Goal: Use online tool/utility: Utilize a website feature to perform a specific function

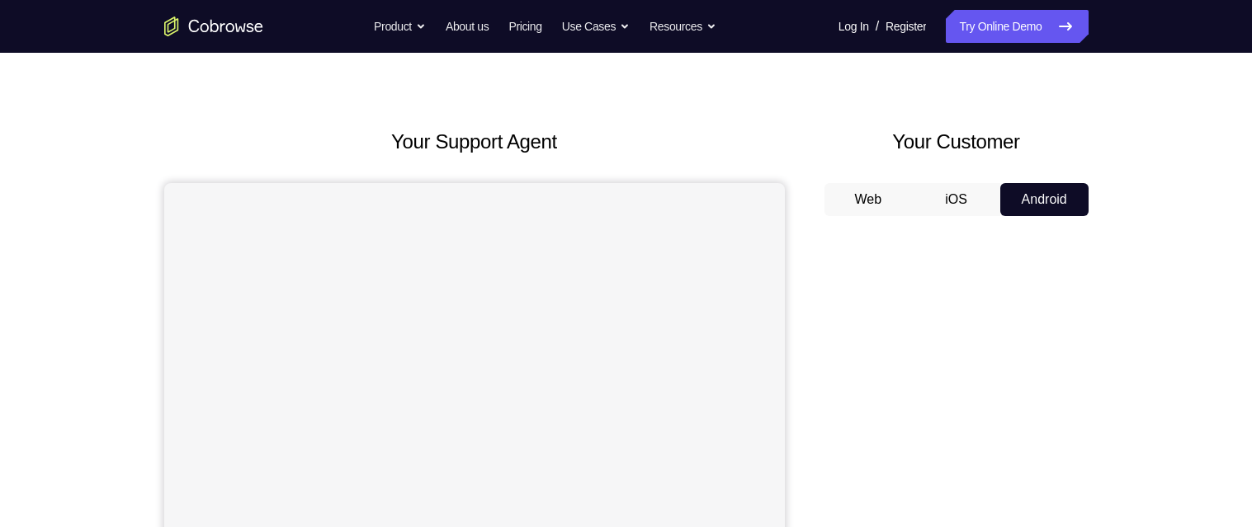
scroll to position [255, 0]
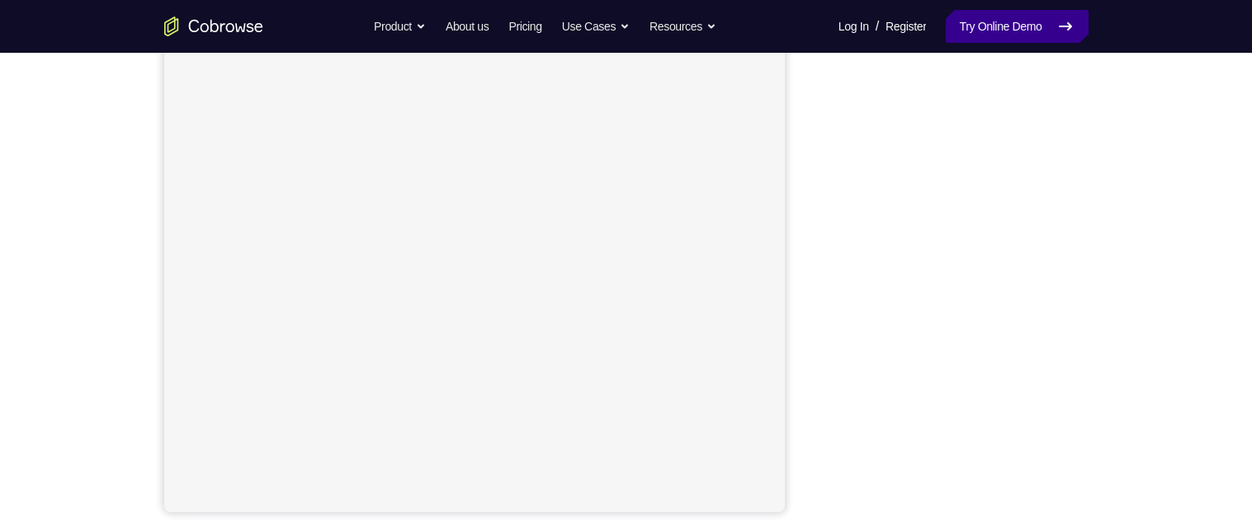
click at [1009, 37] on link "Try Online Demo" at bounding box center [1017, 26] width 142 height 33
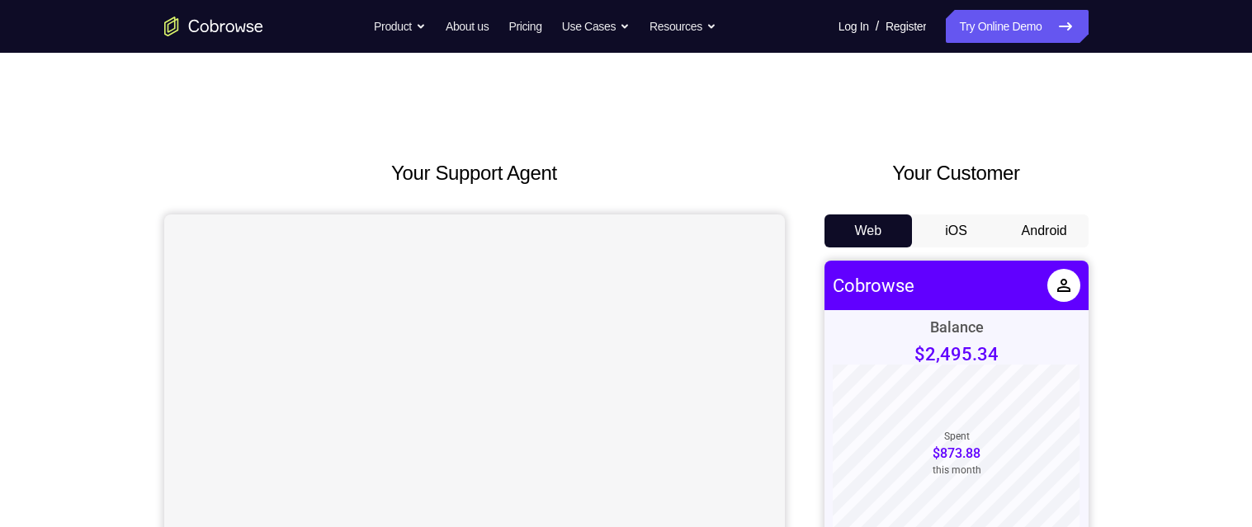
click at [1056, 234] on button "Android" at bounding box center [1044, 231] width 88 height 33
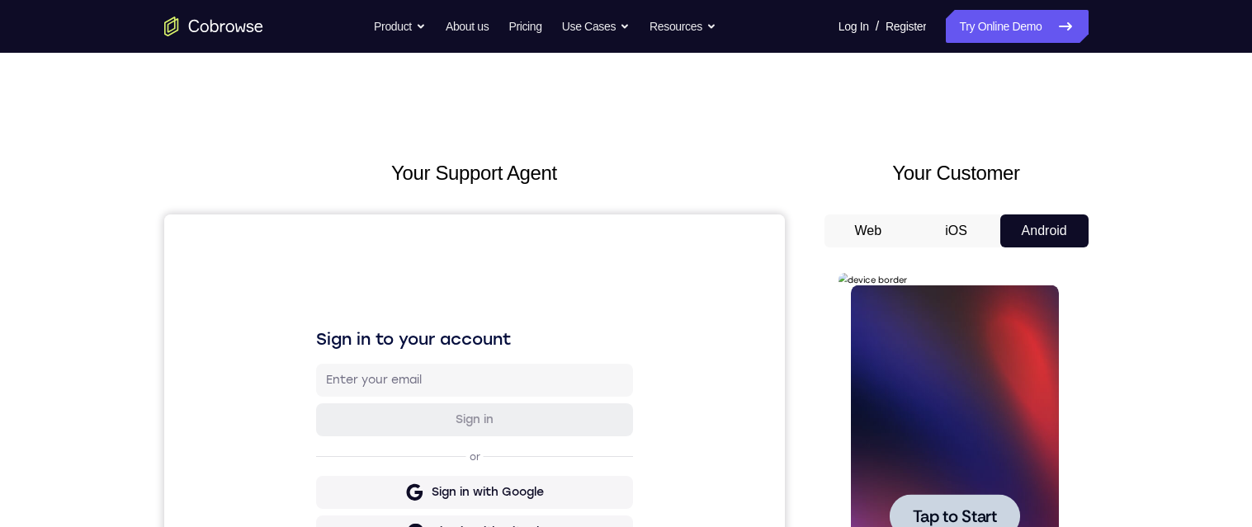
scroll to position [145, 0]
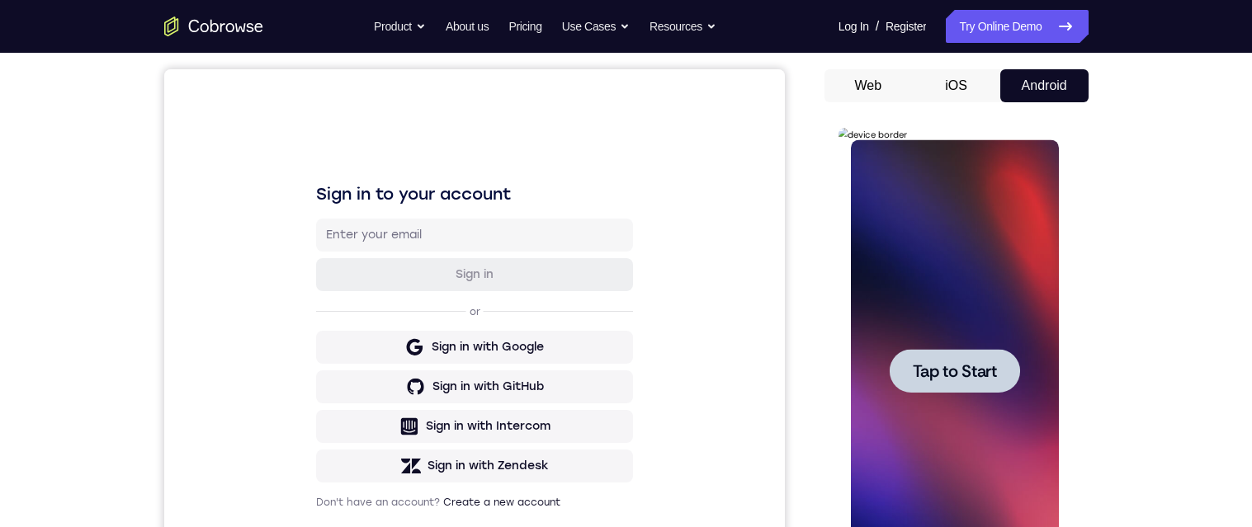
click at [997, 386] on div at bounding box center [955, 371] width 130 height 44
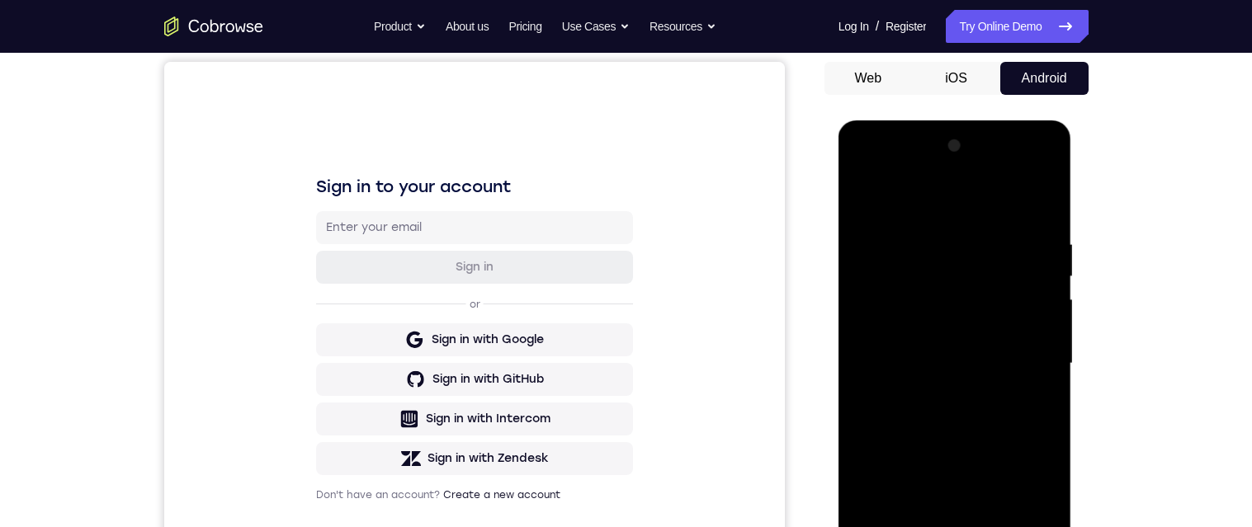
scroll to position [300, 0]
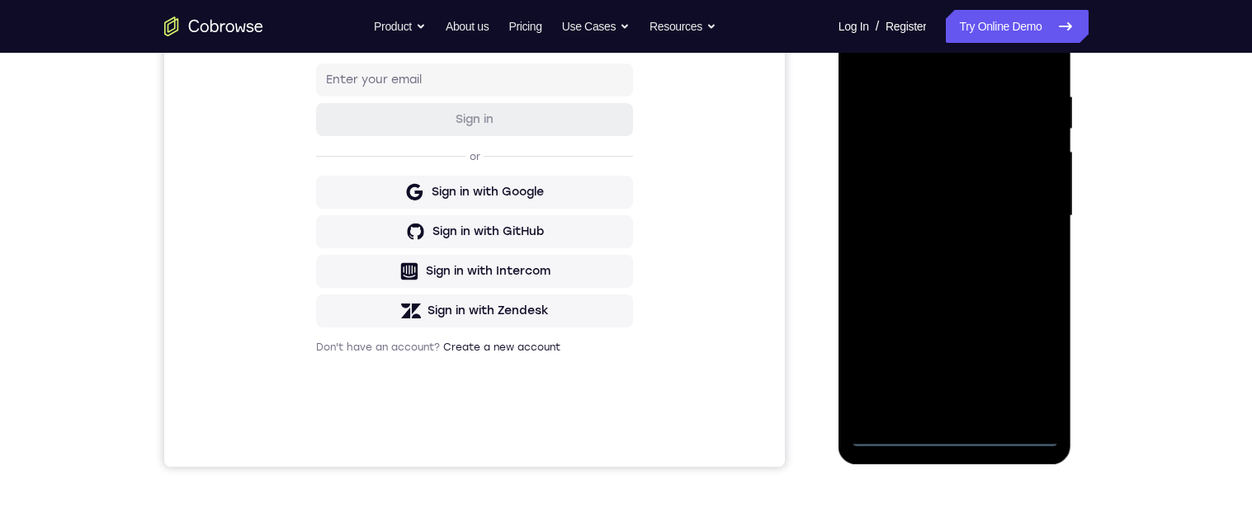
click at [956, 432] on div at bounding box center [955, 216] width 208 height 462
click at [1047, 380] on div at bounding box center [955, 215] width 208 height 462
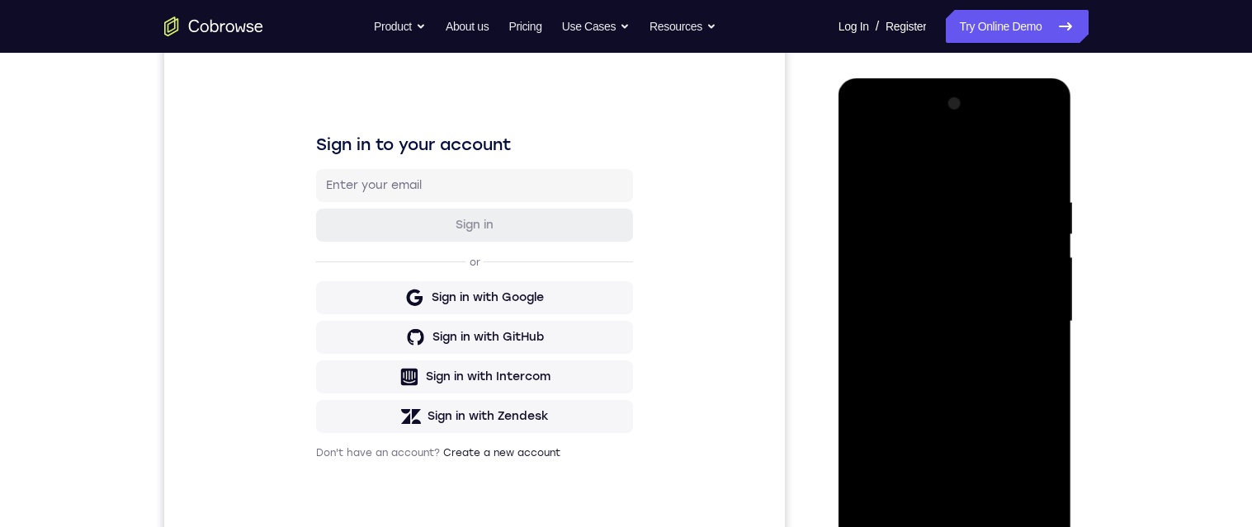
click at [1050, 472] on div at bounding box center [955, 322] width 208 height 462
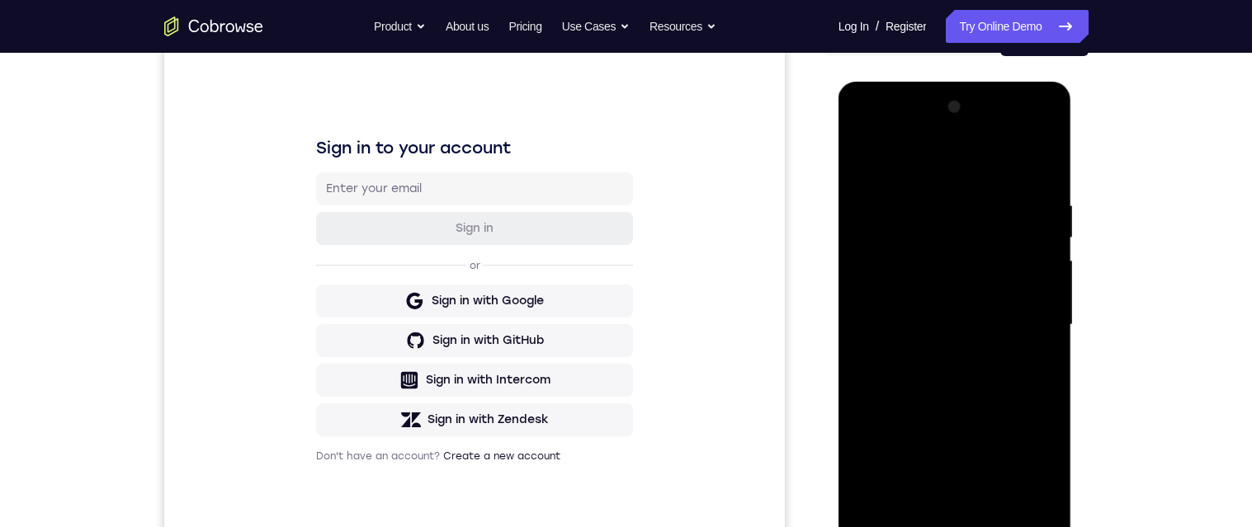
click at [1056, 470] on div at bounding box center [955, 325] width 208 height 462
click at [1048, 466] on div at bounding box center [955, 325] width 208 height 462
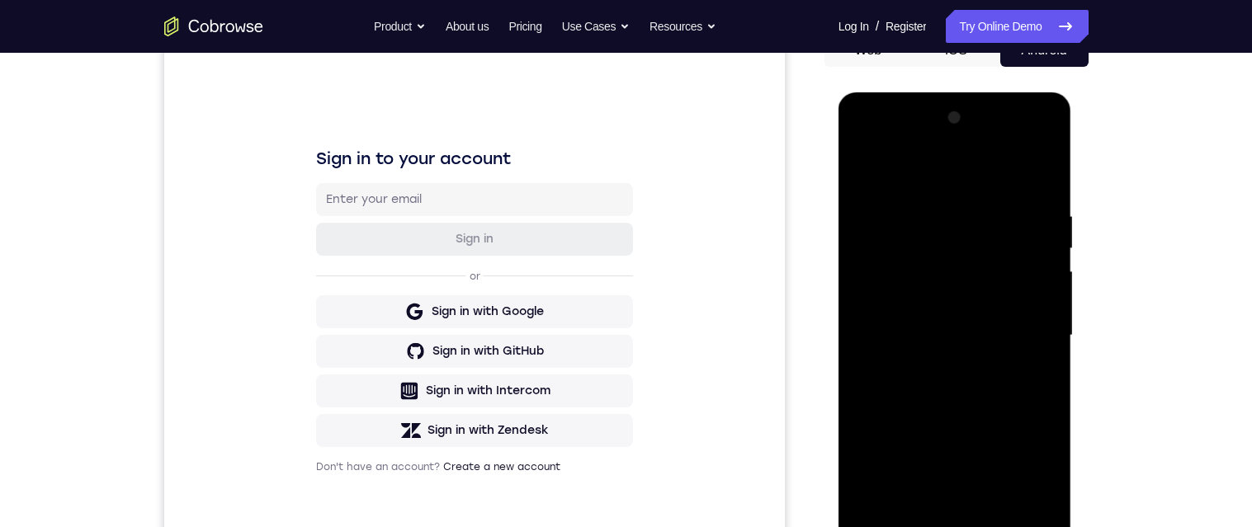
click at [1037, 484] on div at bounding box center [955, 336] width 208 height 462
click at [1050, 483] on div at bounding box center [955, 336] width 208 height 462
click at [938, 175] on div at bounding box center [955, 336] width 208 height 462
click at [1040, 334] on div at bounding box center [955, 336] width 208 height 462
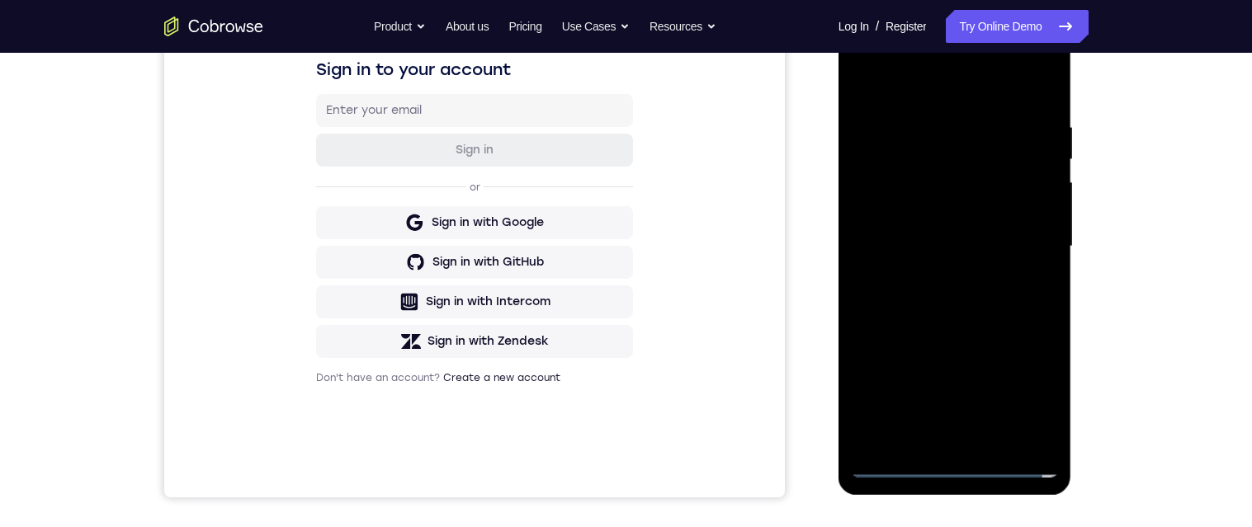
click at [942, 451] on div at bounding box center [955, 247] width 208 height 462
click at [944, 451] on div at bounding box center [955, 247] width 208 height 462
click at [938, 437] on div at bounding box center [955, 247] width 208 height 462
click at [935, 220] on div at bounding box center [955, 247] width 208 height 462
click at [931, 217] on div at bounding box center [955, 247] width 208 height 462
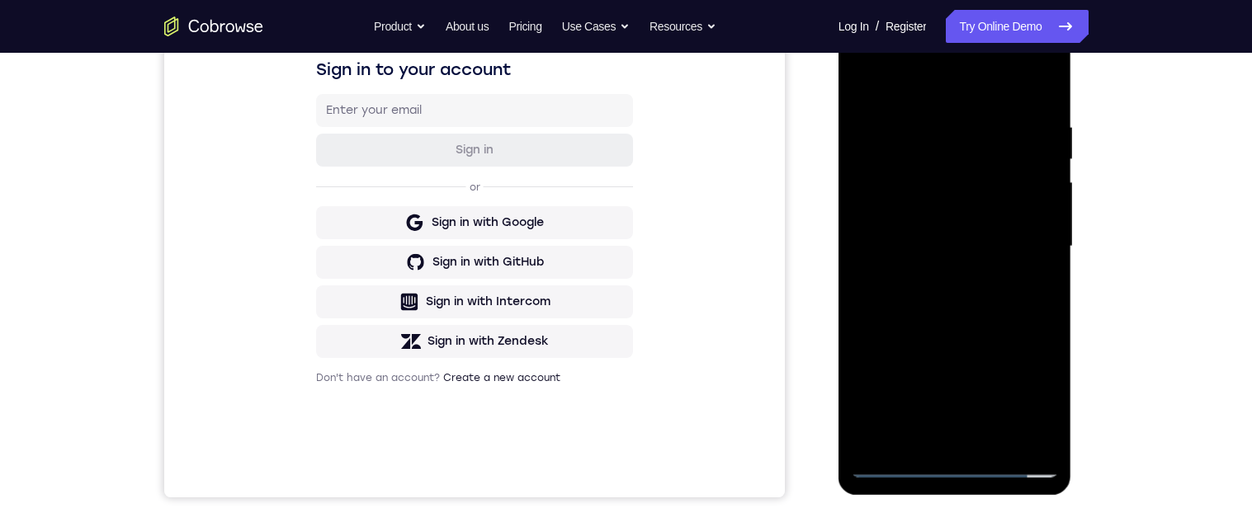
click at [1021, 254] on div at bounding box center [955, 247] width 208 height 462
click at [1017, 311] on div at bounding box center [955, 247] width 208 height 462
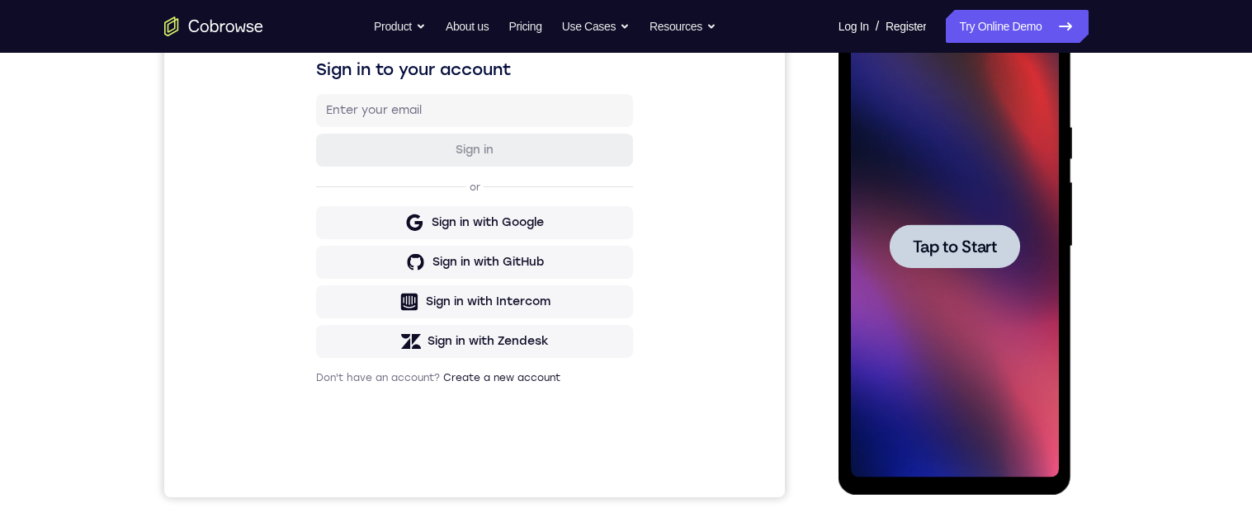
click at [973, 239] on span "Tap to Start" at bounding box center [955, 247] width 84 height 17
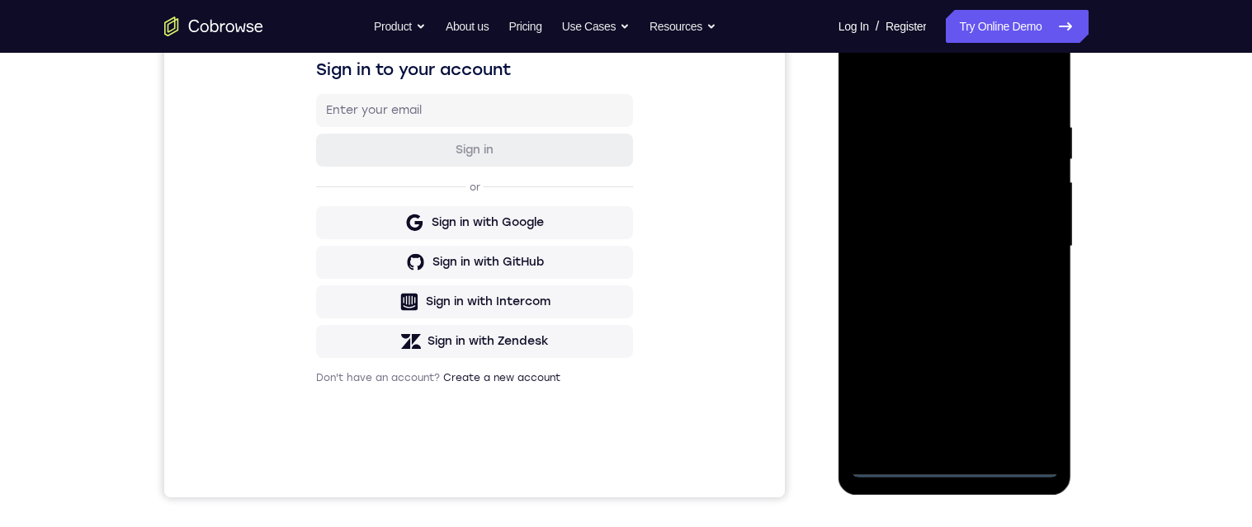
click at [956, 465] on div at bounding box center [955, 247] width 208 height 462
click at [1027, 402] on div at bounding box center [955, 247] width 208 height 462
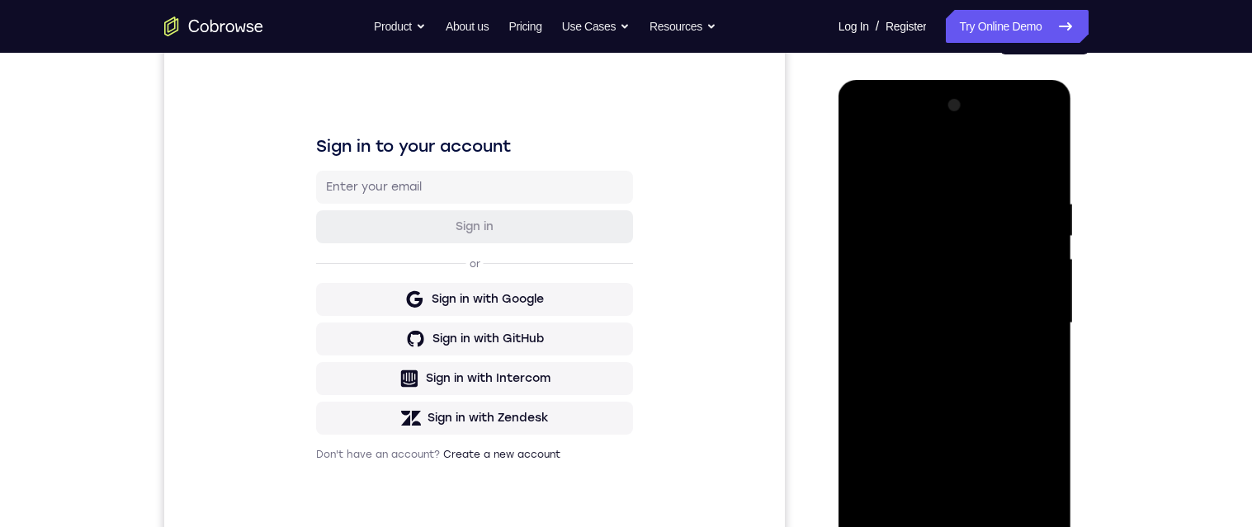
click at [946, 175] on div at bounding box center [955, 323] width 208 height 462
click at [1032, 327] on div at bounding box center [955, 323] width 208 height 462
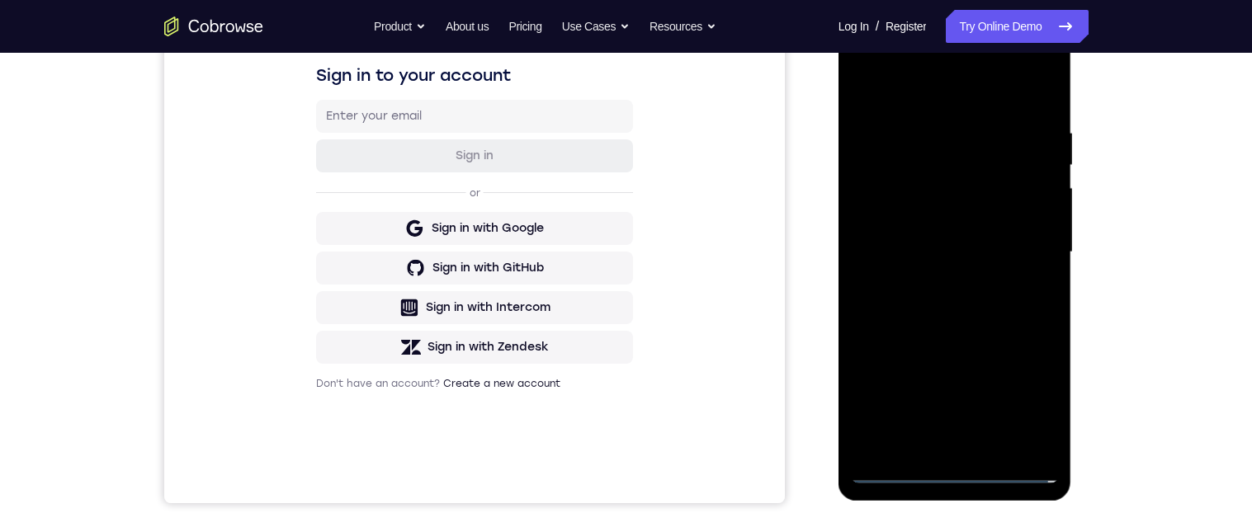
click at [936, 444] on div at bounding box center [955, 252] width 208 height 462
click at [1025, 243] on div at bounding box center [955, 252] width 208 height 462
